Goal: Find contact information: Find contact information

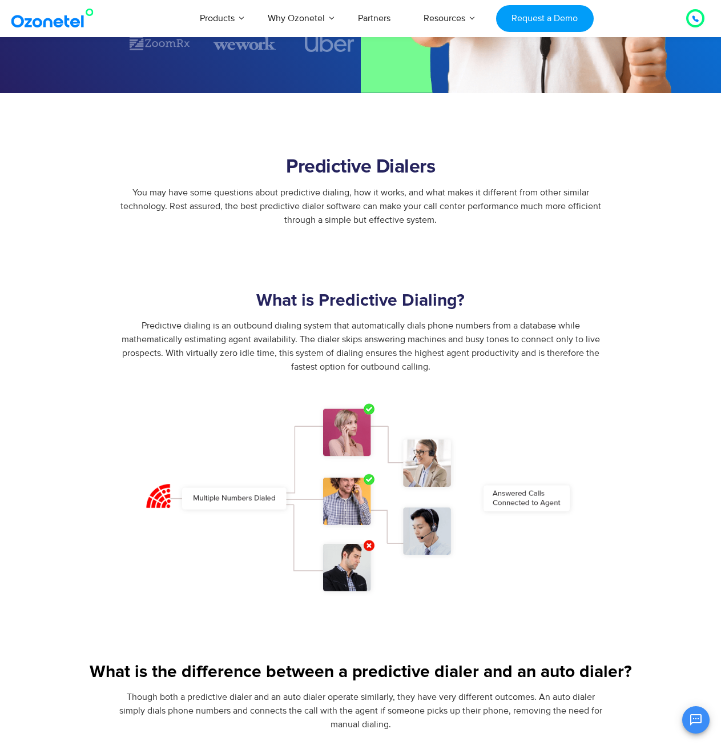
scroll to position [5325, 0]
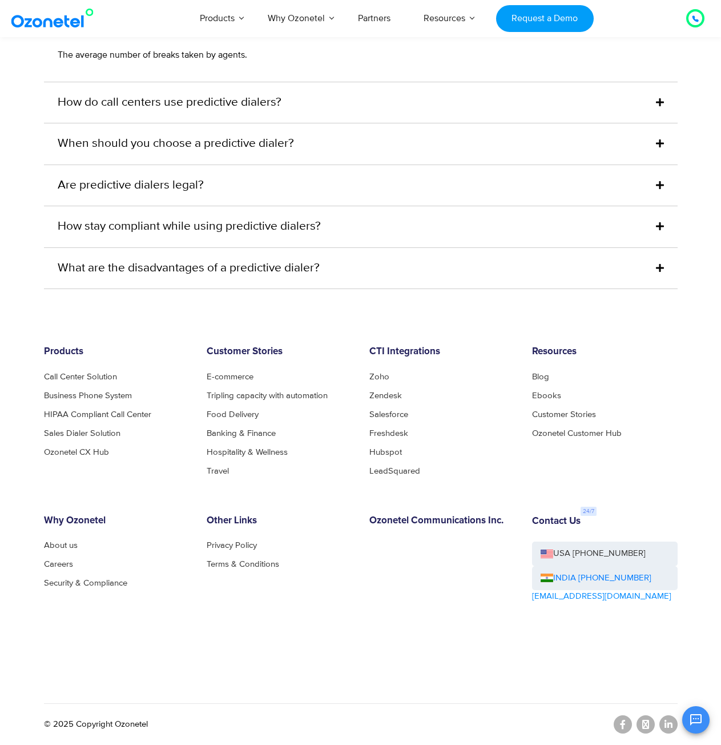
drag, startPoint x: 673, startPoint y: 723, endPoint x: 626, endPoint y: 690, distance: 57.2
click at [626, 690] on div "Products Call Center Solution Business Phone System HIPAA Compliant Call Center…" at bounding box center [360, 518] width 651 height 345
drag, startPoint x: 667, startPoint y: 721, endPoint x: 629, endPoint y: 613, distance: 114.5
click at [624, 628] on div "Contact Us USA [PHONE_NUMBER] INDIA [PHONE_NUMBER] [EMAIL_ADDRESS][DOMAIN_NAME]" at bounding box center [605, 583] width 163 height 137
drag, startPoint x: 660, startPoint y: 573, endPoint x: 579, endPoint y: 574, distance: 80.5
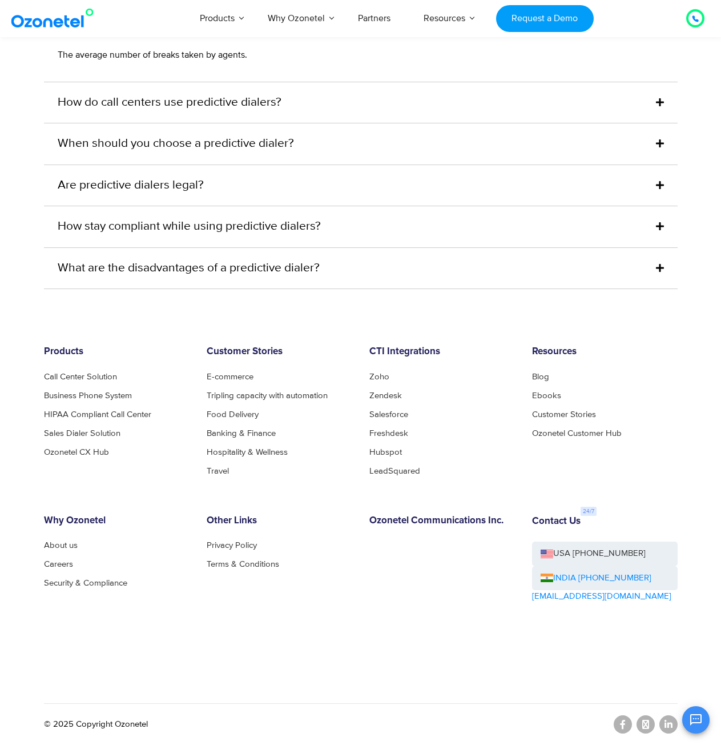
click at [579, 574] on div "INDIA [PHONE_NUMBER]" at bounding box center [605, 578] width 146 height 25
copy link "[PHONE_NUMBER]"
click at [664, 722] on div "OK Ozonetel Bot Ozonetel recognized as a Leader by G2 for CCAAS ​ 0" at bounding box center [586, 718] width 247 height 30
click at [665, 723] on div "OK Ozonetel Bot Ozonetel recognized as a Leader by G2 for CCAAS ​ 0" at bounding box center [586, 718] width 247 height 30
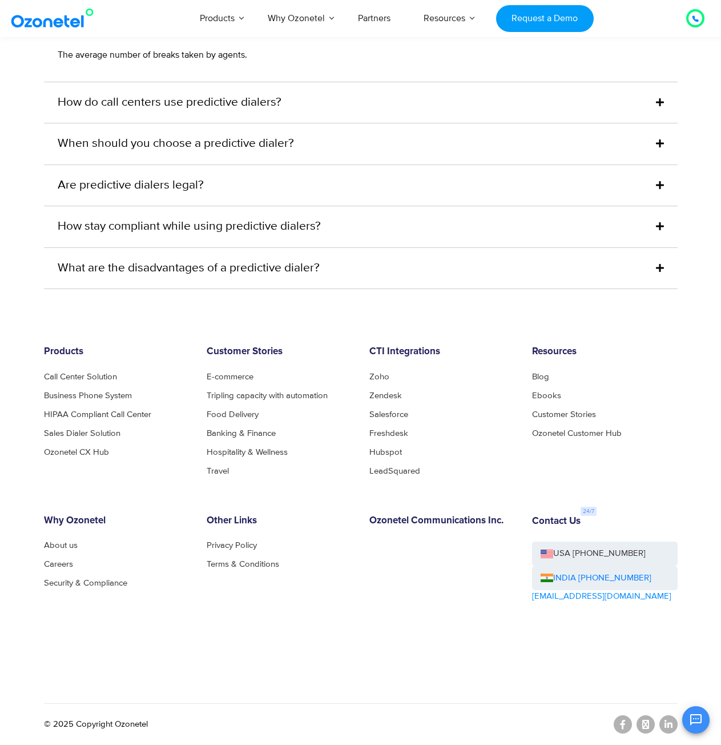
click at [666, 724] on div "OK Ozonetel Bot Ozonetel recognized as a Leader by G2 for CCAAS ​ 0" at bounding box center [586, 718] width 247 height 30
click at [667, 724] on div "OK Ozonetel Bot Ozonetel recognized as a Leader by G2 for CCAAS ​ 0" at bounding box center [586, 718] width 247 height 30
click at [671, 727] on div "OK Ozonetel Bot Ozonetel recognized as a Leader by G2 for CCAAS ​ 0" at bounding box center [586, 718] width 247 height 30
click at [670, 727] on div "OK Ozonetel Bot Ozonetel recognized as a Leader by G2 for CCAAS ​ 0" at bounding box center [586, 718] width 247 height 30
click at [647, 722] on div "OK Ozonetel Bot Ozonetel recognized as a Leader by G2 for CCAAS ​ 0" at bounding box center [586, 718] width 247 height 30
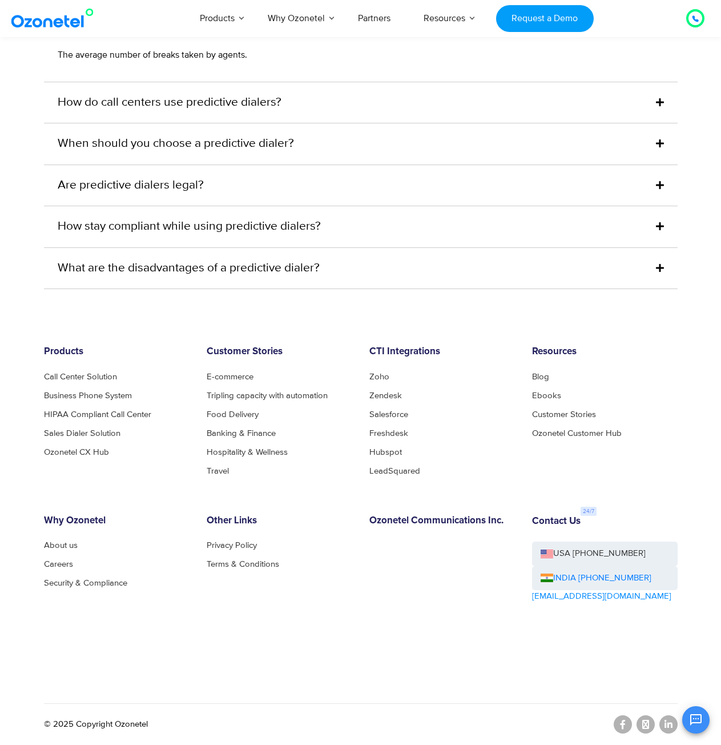
click at [628, 722] on div "OK Ozonetel Bot Ozonetel recognized as a Leader by G2 for CCAAS ​ 0" at bounding box center [586, 718] width 247 height 30
drag, startPoint x: 628, startPoint y: 722, endPoint x: 639, endPoint y: 721, distance: 11.0
click at [632, 722] on div "OK Ozonetel Bot Ozonetel recognized as a Leader by G2 for CCAAS ​ 0" at bounding box center [586, 718] width 247 height 30
click at [670, 723] on div "OK Ozonetel Bot Ozonetel recognized as a Leader by G2 for CCAAS ​ 0" at bounding box center [586, 718] width 247 height 30
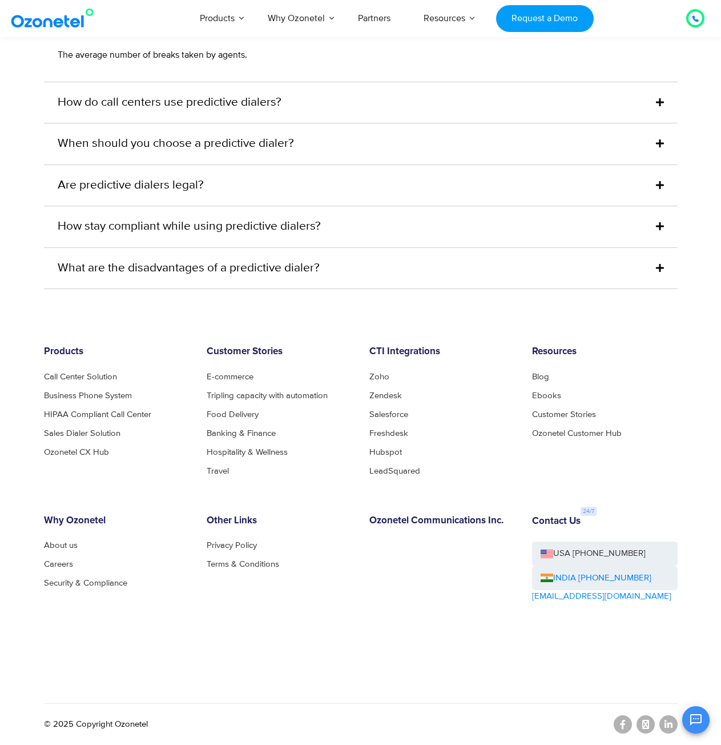
click at [669, 722] on div "OK Ozonetel Bot Ozonetel recognized as a Leader by G2 for CCAAS ​ 0" at bounding box center [586, 718] width 247 height 30
